Goal: Information Seeking & Learning: Get advice/opinions

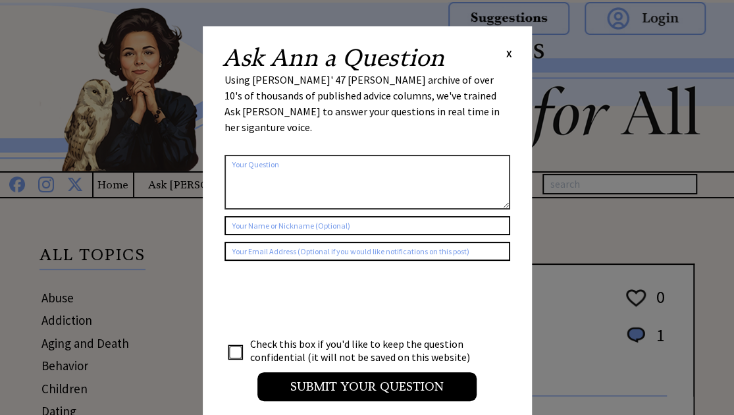
click at [504, 53] on div "Ask Ann a Question X" at bounding box center [368, 58] width 290 height 24
click at [507, 53] on span "X" at bounding box center [509, 53] width 6 height 13
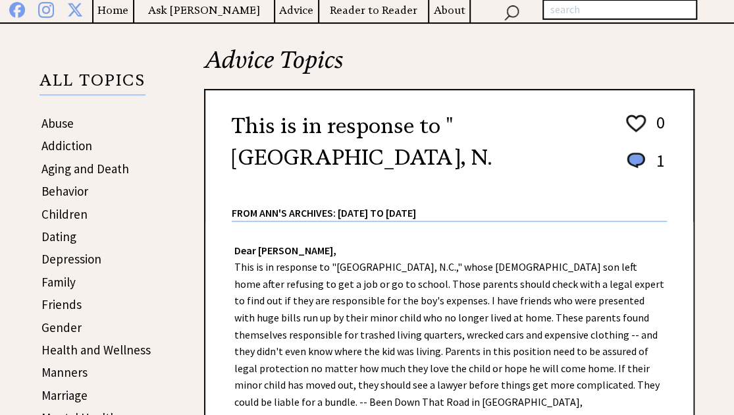
scroll to position [180, 0]
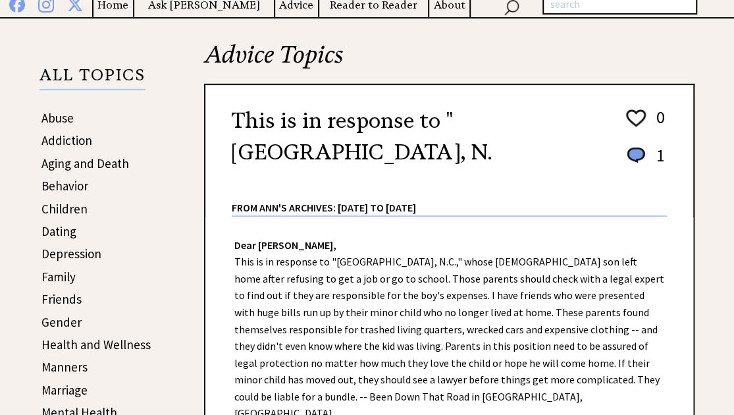
click at [82, 251] on link "Depression" at bounding box center [71, 254] width 60 height 16
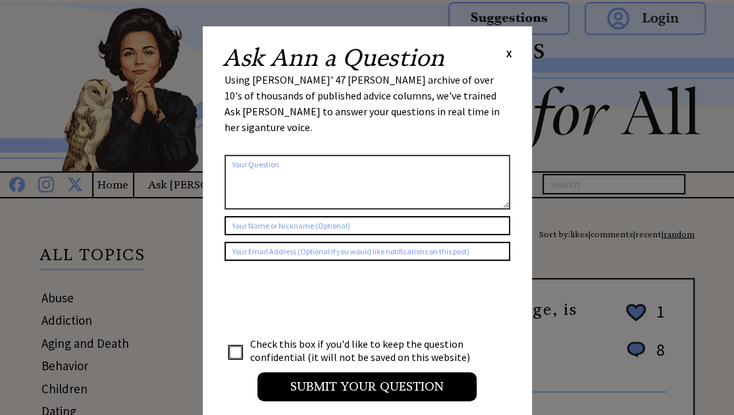
click at [508, 59] on span "X" at bounding box center [509, 53] width 6 height 13
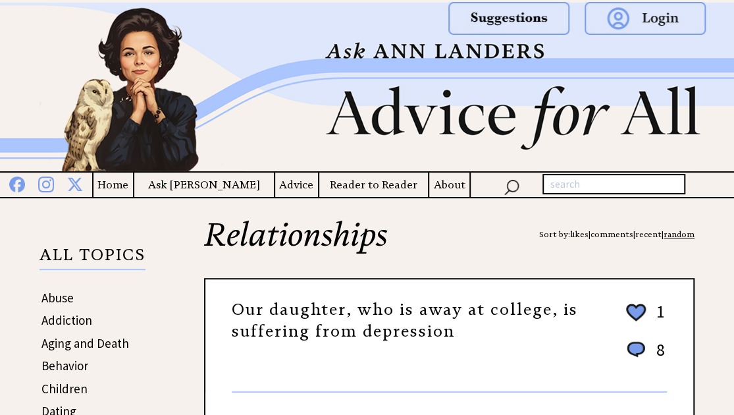
click at [132, 189] on h4 "Home" at bounding box center [112, 184] width 39 height 16
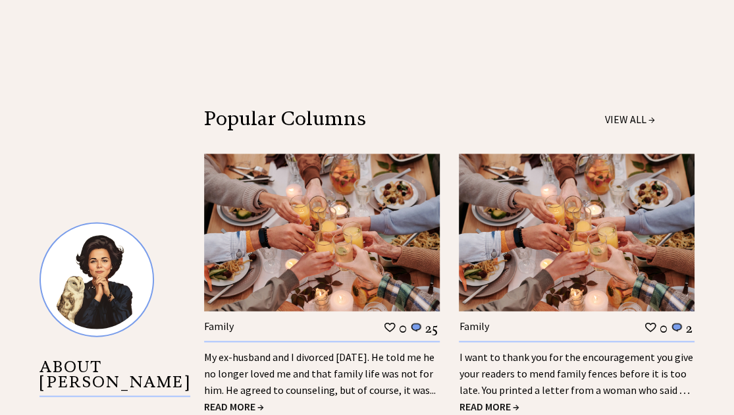
scroll to position [1211, 0]
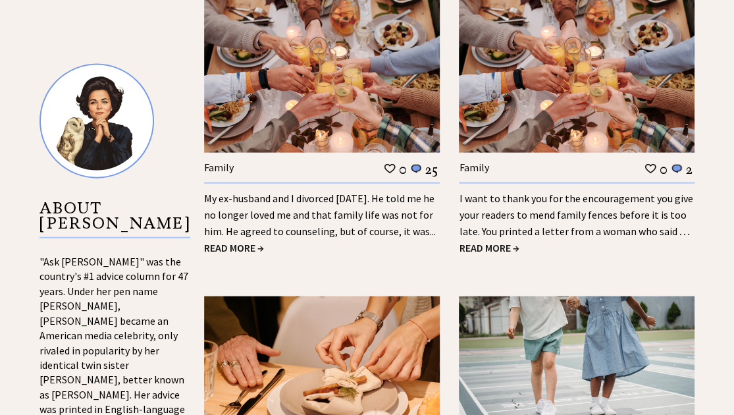
click at [229, 161] on link "Family" at bounding box center [219, 167] width 30 height 13
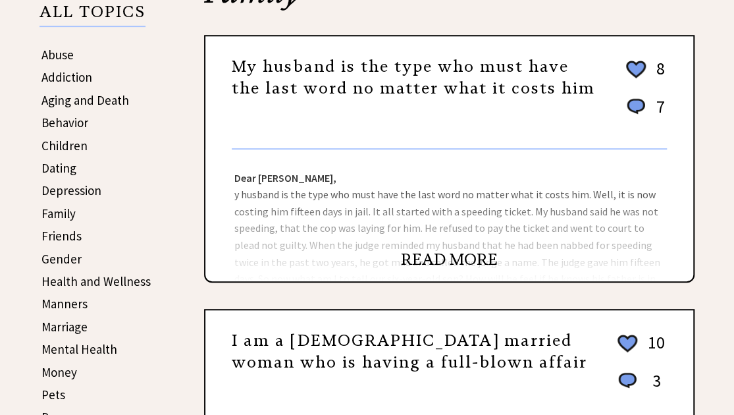
scroll to position [246, 0]
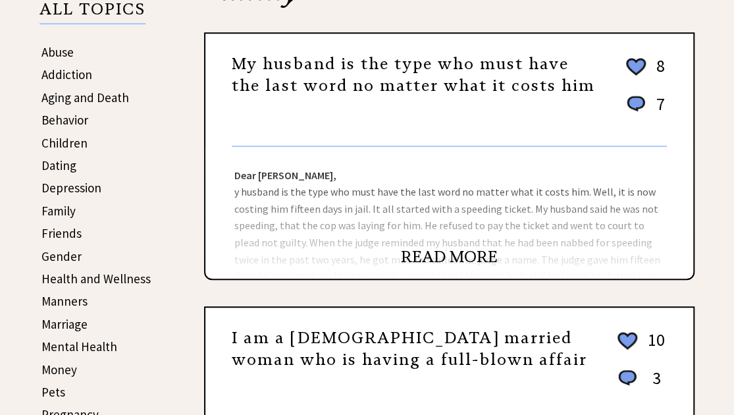
click at [416, 258] on link "READ MORE" at bounding box center [449, 257] width 97 height 20
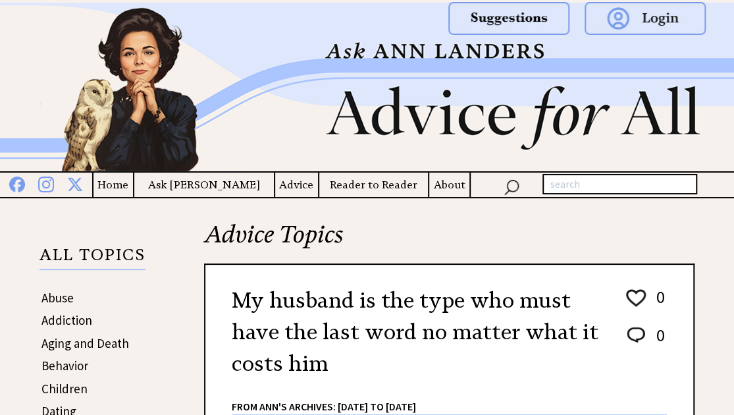
click at [334, 184] on h4 "Reader to Reader" at bounding box center [373, 184] width 109 height 16
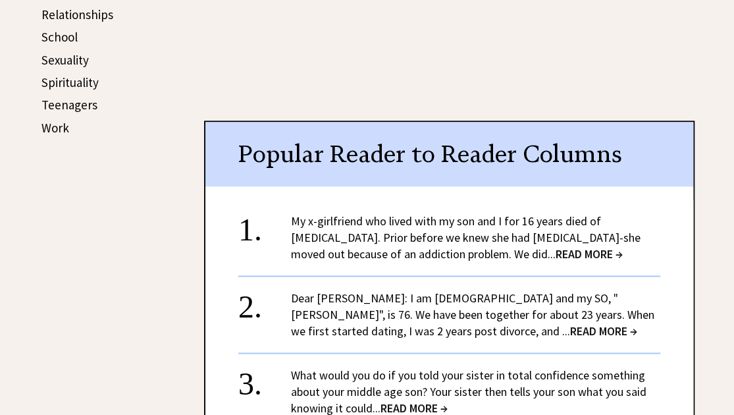
scroll to position [726, 0]
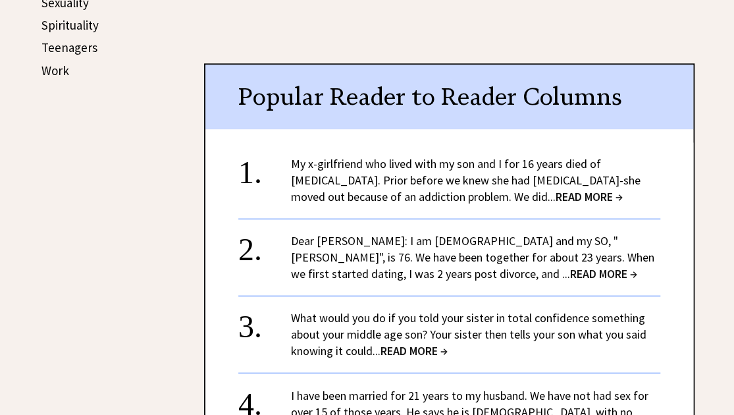
click at [570, 275] on span "READ MORE →" at bounding box center [603, 273] width 67 height 15
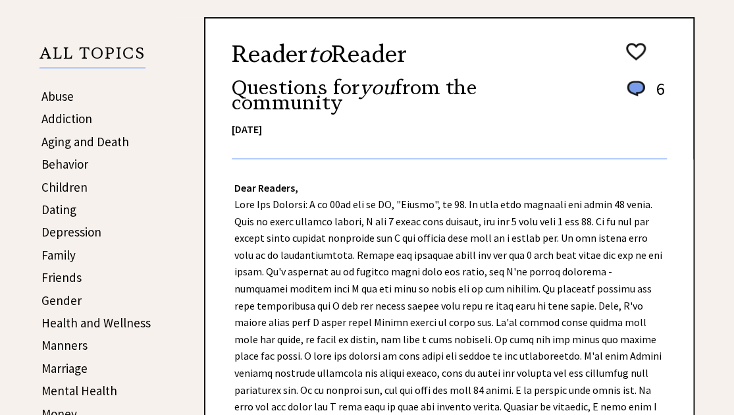
scroll to position [205, 0]
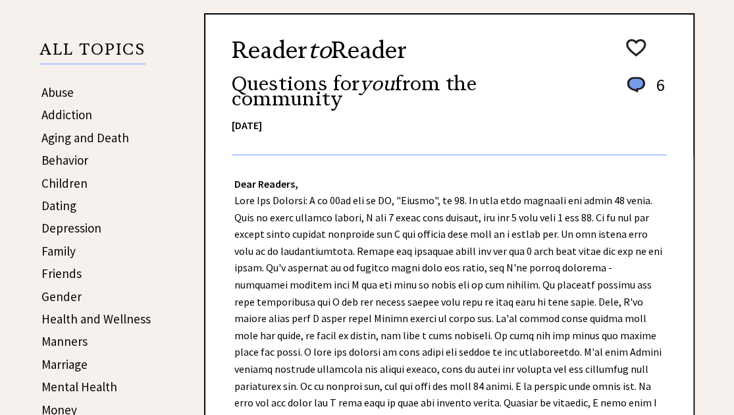
click at [635, 84] on img at bounding box center [636, 84] width 24 height 21
click at [639, 85] on img at bounding box center [636, 84] width 24 height 21
drag, startPoint x: 639, startPoint y: 85, endPoint x: 590, endPoint y: 68, distance: 51.6
click at [581, 72] on div "Reader to Reader Questions for you from the community [DATE]" at bounding box center [416, 97] width 369 height 113
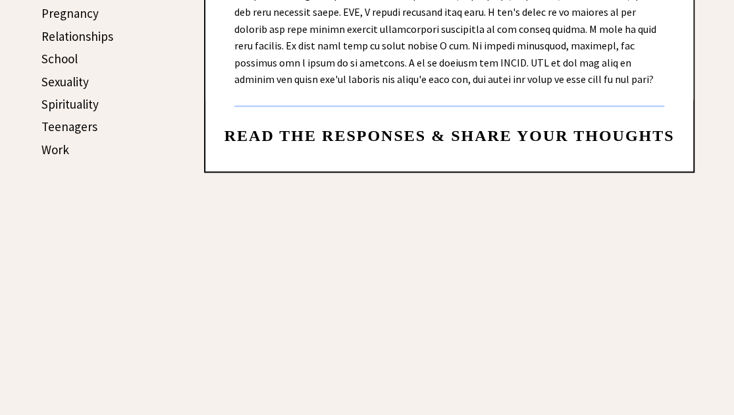
scroll to position [651, 0]
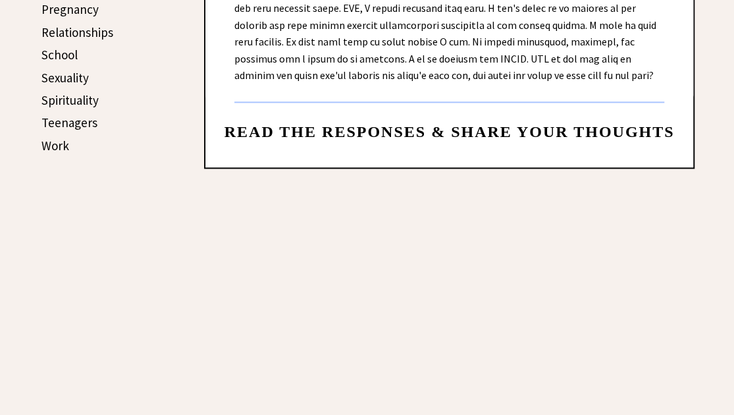
click at [614, 124] on span "Read the responses & share your thoughts" at bounding box center [450, 131] width 450 height 17
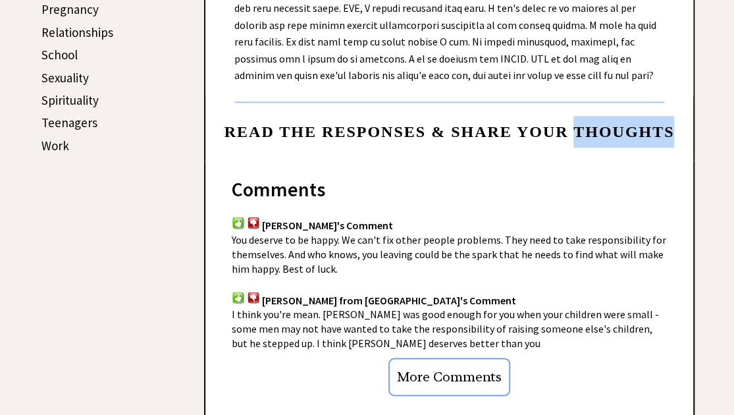
click at [614, 124] on span "Read the responses & share your thoughts" at bounding box center [450, 131] width 450 height 17
drag, startPoint x: 614, startPoint y: 124, endPoint x: 627, endPoint y: 194, distance: 71.0
click at [612, 205] on div "[PERSON_NAME]'s Comment" at bounding box center [449, 203] width 435 height 57
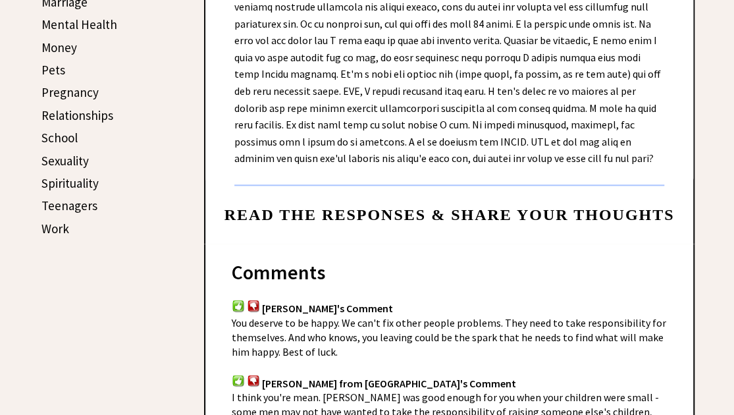
scroll to position [0, 0]
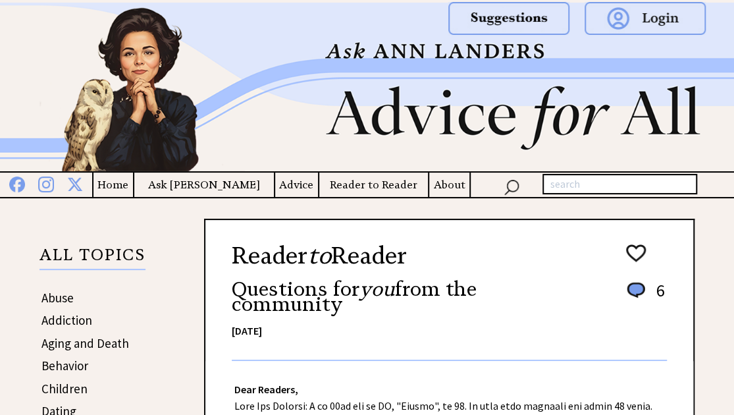
scroll to position [205, 0]
